Goal: Entertainment & Leisure: Consume media (video, audio)

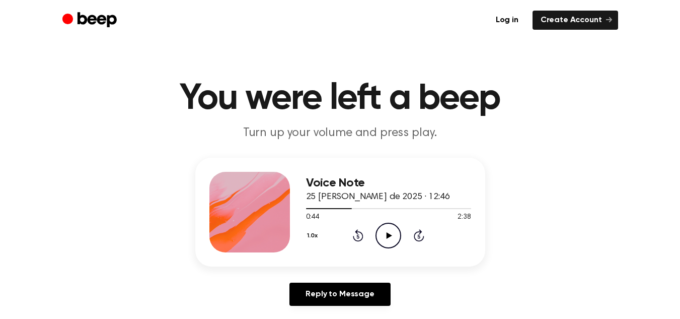
click at [386, 233] on icon "Play Audio" at bounding box center [389, 236] width 26 height 26
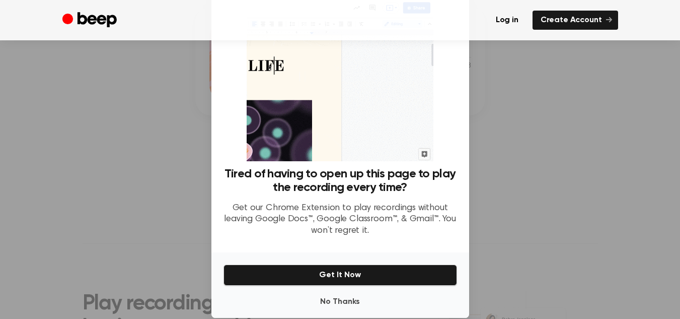
scroll to position [45, 0]
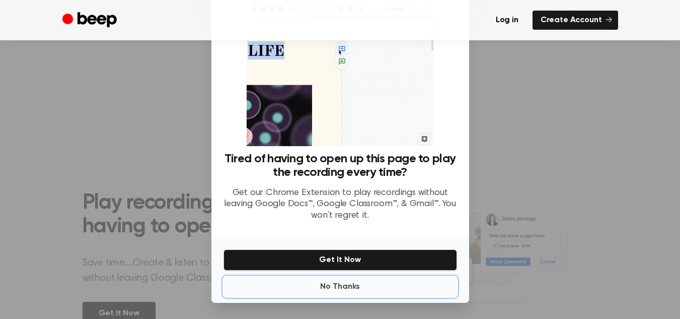
click at [333, 292] on button "No Thanks" at bounding box center [341, 286] width 234 height 20
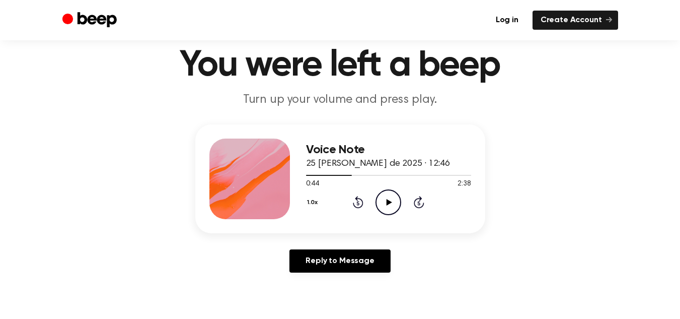
scroll to position [0, 0]
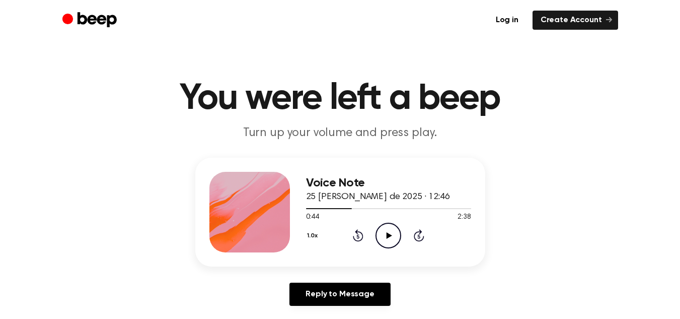
click at [360, 235] on icon "Rewind 5 seconds" at bounding box center [357, 235] width 11 height 13
click at [382, 233] on icon "Play Audio" at bounding box center [389, 236] width 26 height 26
drag, startPoint x: 350, startPoint y: 209, endPoint x: 304, endPoint y: 210, distance: 45.8
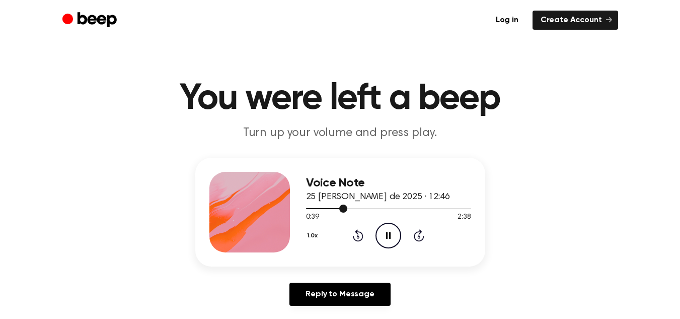
click at [304, 210] on div "Voice Note 25 [PERSON_NAME] de 2025 · 12:46 0:39 2:38 Your browser does not sup…" at bounding box center [340, 212] width 290 height 109
click at [307, 205] on div at bounding box center [388, 208] width 165 height 8
click at [314, 234] on button "1.0x" at bounding box center [314, 235] width 16 height 17
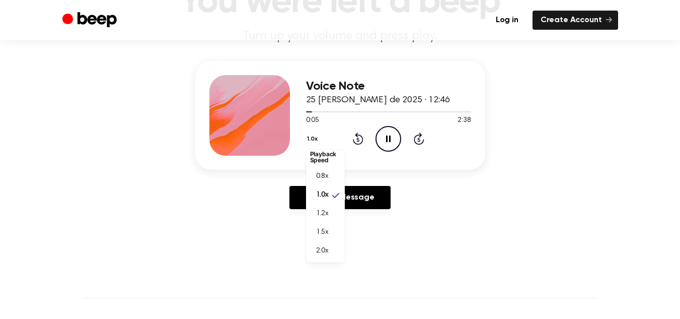
scroll to position [101, 0]
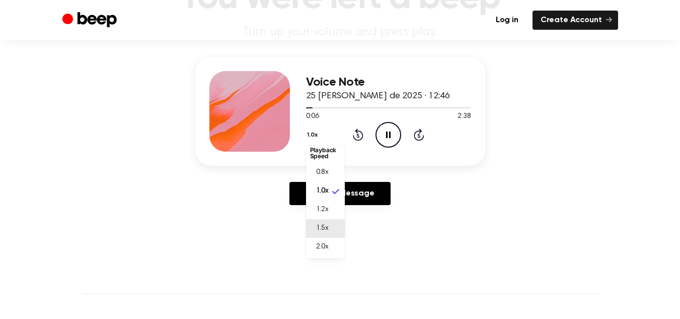
click at [326, 229] on span "1.5x" at bounding box center [322, 228] width 13 height 11
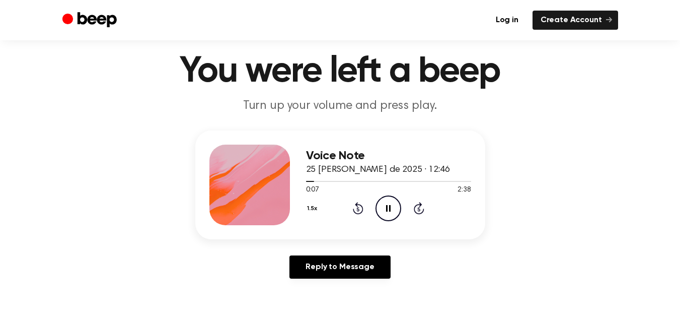
scroll to position [0, 0]
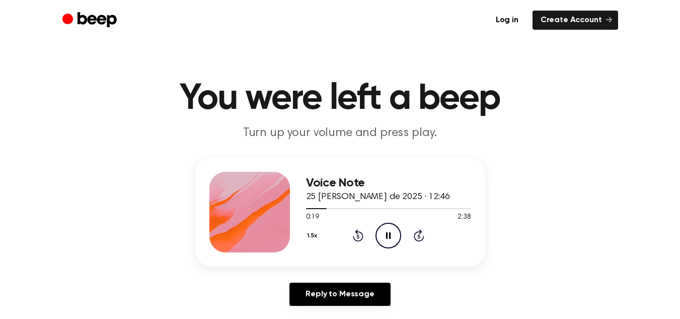
click at [318, 235] on button "1.5x" at bounding box center [313, 235] width 15 height 17
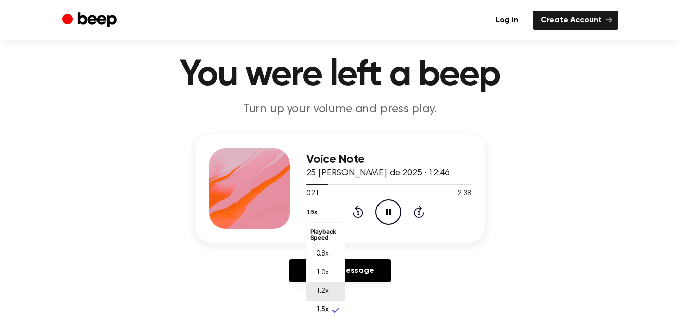
click at [331, 287] on li "1.2x" at bounding box center [325, 291] width 39 height 19
